Goal: Check status

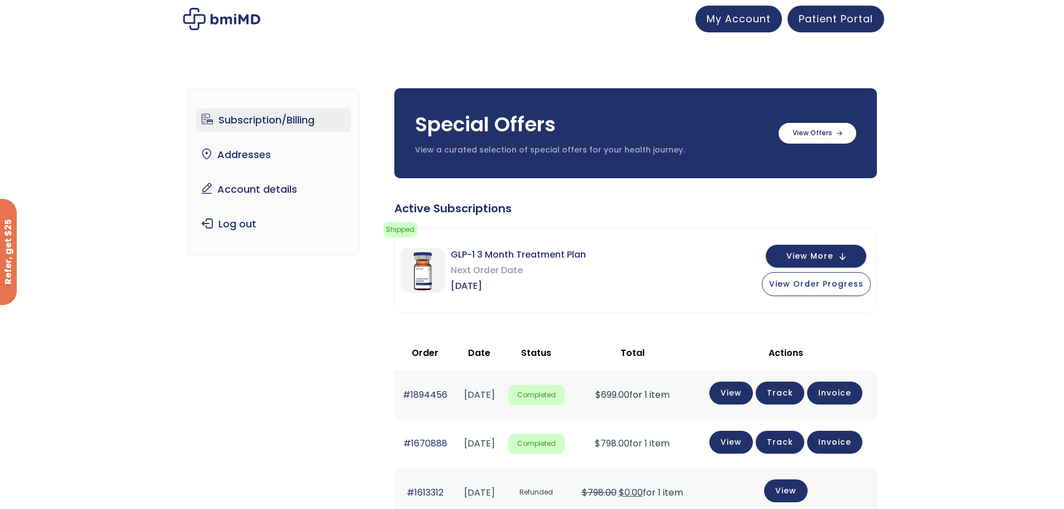
click at [804, 397] on link "Track" at bounding box center [780, 393] width 49 height 23
click at [835, 15] on span "Patient Portal" at bounding box center [836, 17] width 74 height 14
